Goal: Navigation & Orientation: Understand site structure

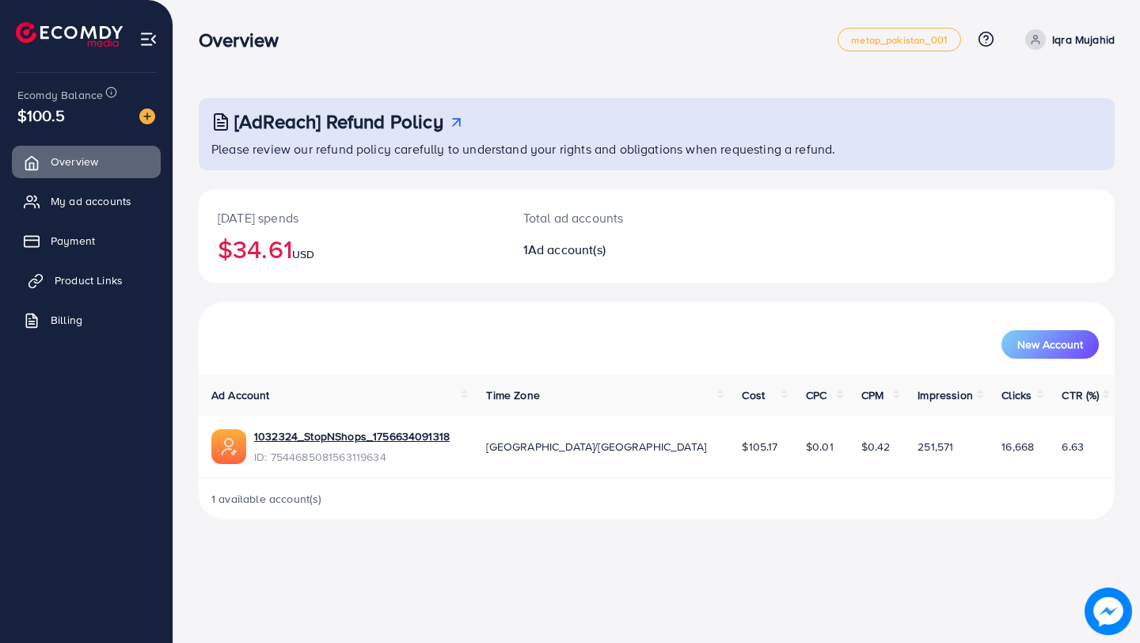
click at [78, 289] on link "Product Links" at bounding box center [86, 280] width 149 height 32
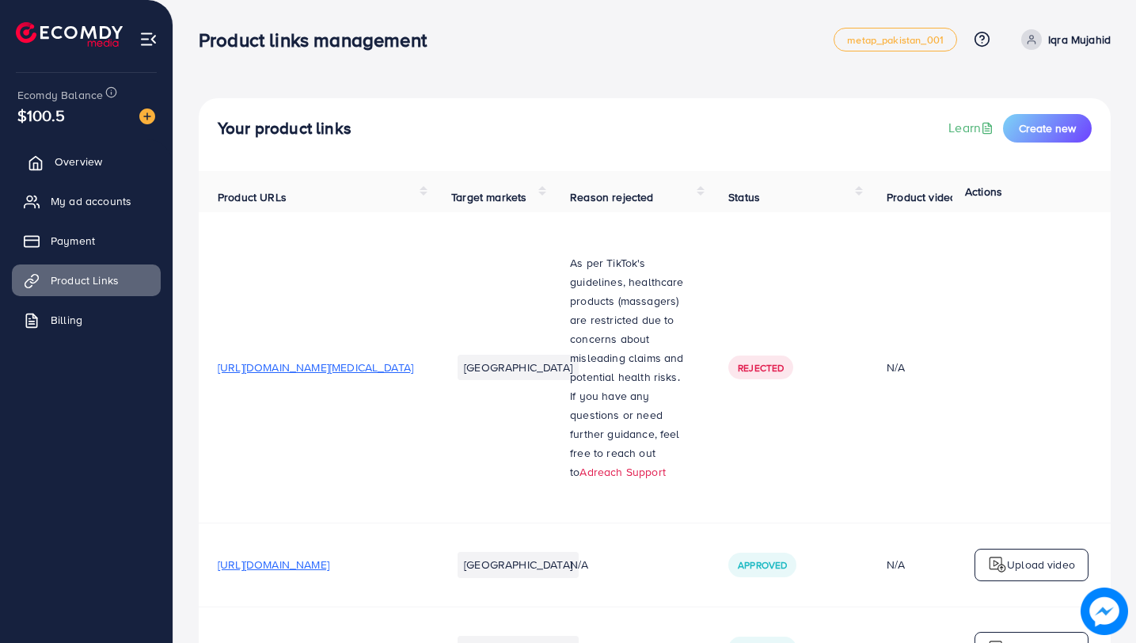
click at [59, 162] on span "Overview" at bounding box center [79, 162] width 48 height 16
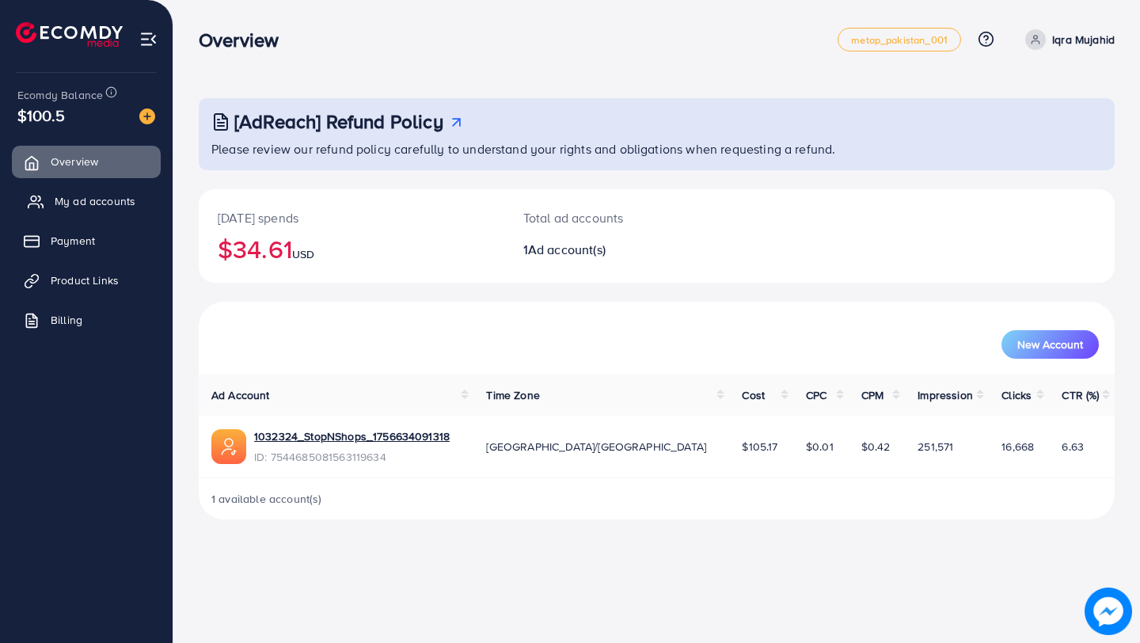
click at [73, 196] on span "My ad accounts" at bounding box center [95, 201] width 81 height 16
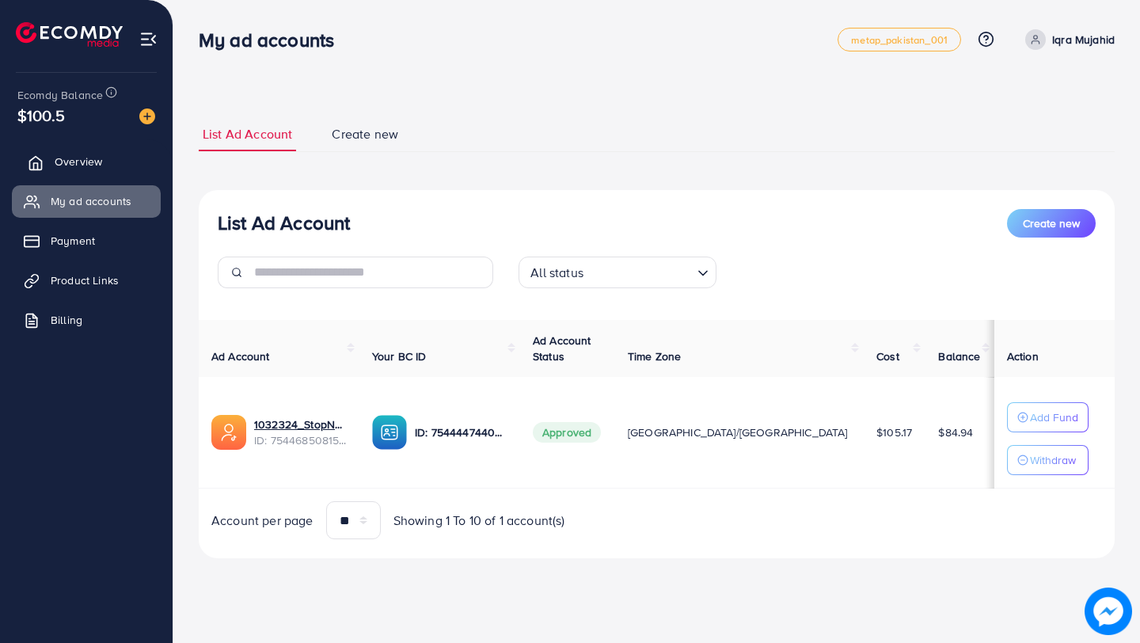
click at [67, 163] on span "Overview" at bounding box center [79, 162] width 48 height 16
